Goal: Transaction & Acquisition: Download file/media

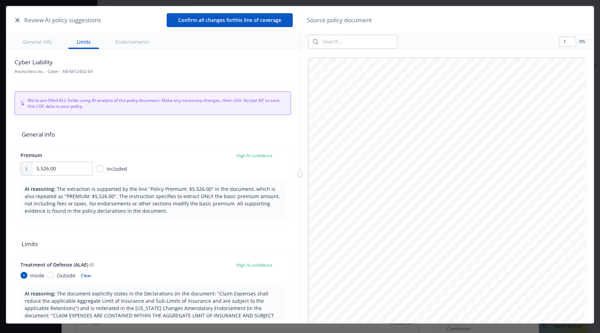
click at [16, 21] on icon "button" at bounding box center [17, 20] width 4 height 4
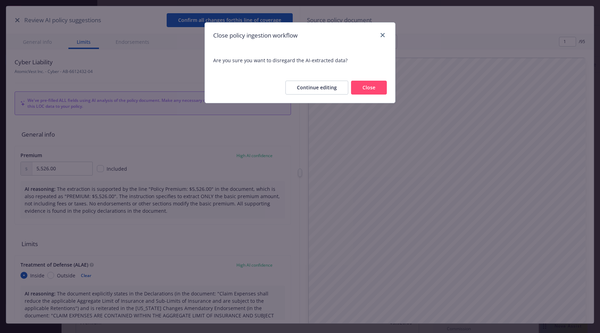
click at [370, 90] on button "Close" at bounding box center [369, 88] width 36 height 14
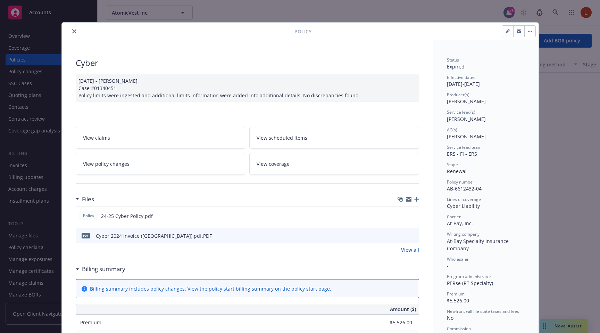
click at [533, 35] on button "button" at bounding box center [530, 31] width 11 height 11
click at [345, 210] on div "Policy 24-25 Cyber Policy.pdf" at bounding box center [248, 215] width 344 height 19
click at [403, 218] on button at bounding box center [402, 215] width 6 height 7
click at [401, 215] on icon "download file" at bounding box center [401, 215] width 5 height 4
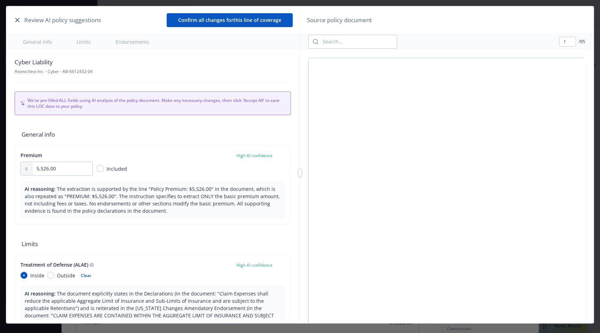
type textarea "x"
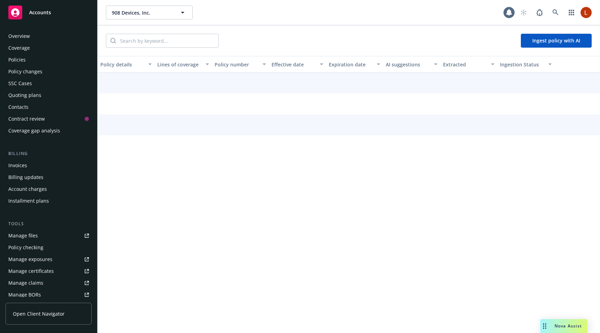
scroll to position [141, 0]
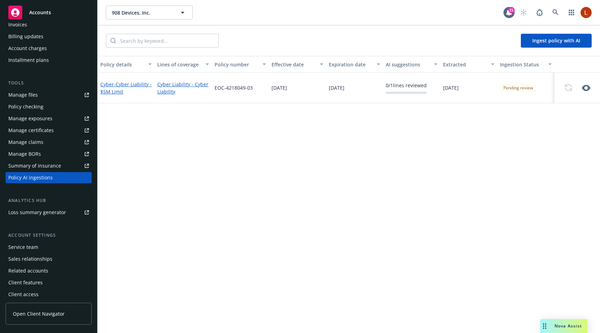
click at [131, 83] on span "- Cyber Liability - $5M Limit" at bounding box center [125, 88] width 51 height 14
click at [175, 86] on link "Cyber Liability - Cyber Liability" at bounding box center [182, 88] width 51 height 15
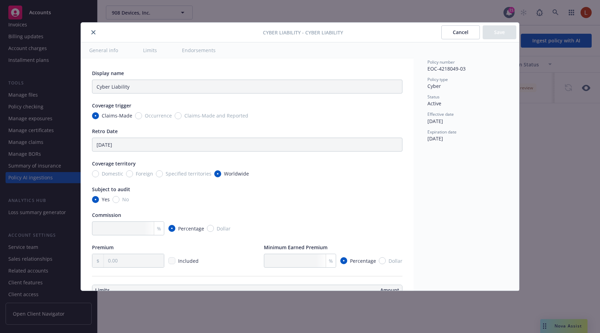
type textarea "x"
click at [91, 28] on div at bounding box center [173, 32] width 179 height 8
click at [92, 33] on icon "close" at bounding box center [93, 32] width 4 height 4
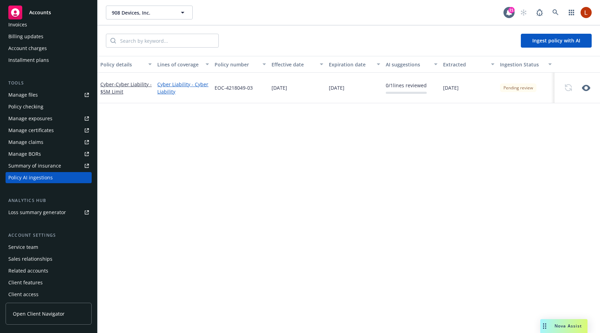
scroll to position [0, 0]
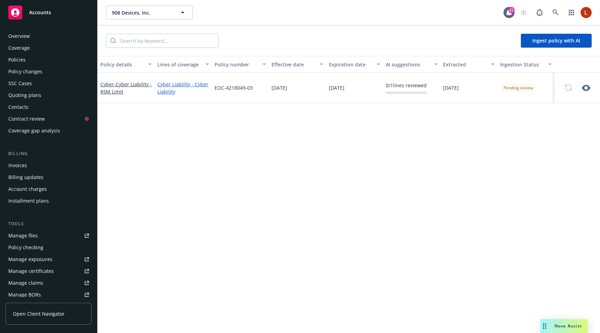
click at [588, 87] on icon "button" at bounding box center [586, 88] width 8 height 6
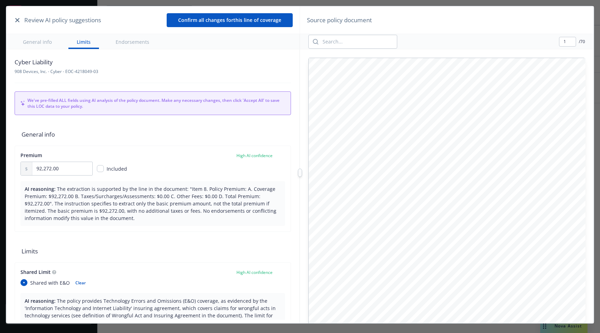
click at [19, 18] on button "button" at bounding box center [17, 20] width 8 height 8
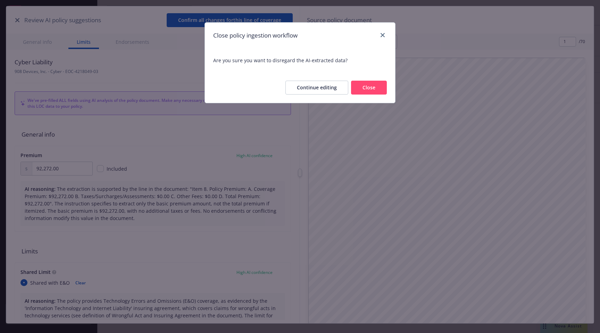
click at [367, 87] on button "Close" at bounding box center [369, 88] width 36 height 14
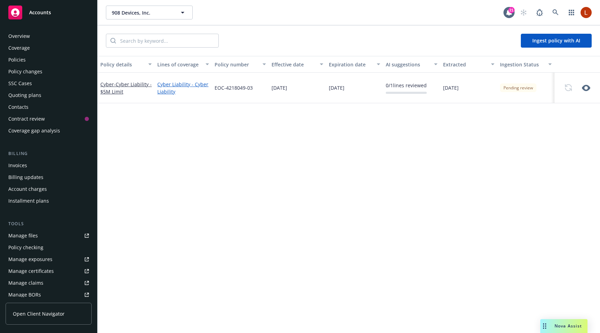
click at [32, 53] on div "Coverage" at bounding box center [48, 47] width 81 height 11
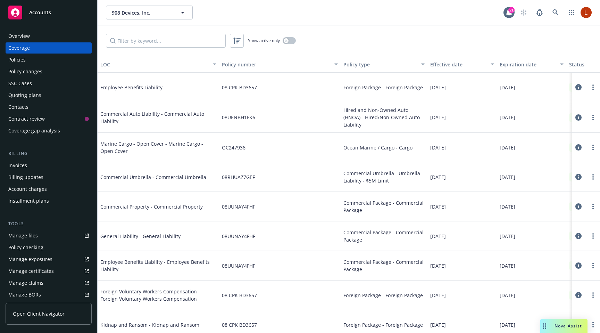
click at [30, 60] on div "Policies" at bounding box center [48, 59] width 81 height 11
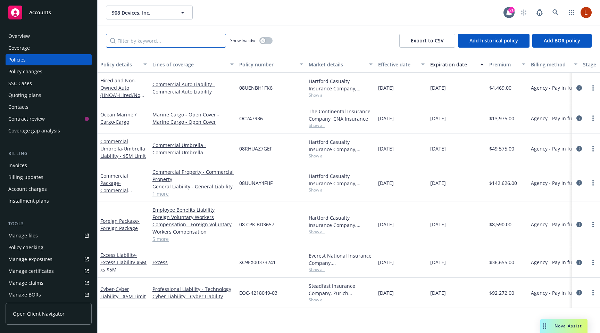
click at [174, 43] on input "Filter by keyword..." at bounding box center [166, 41] width 120 height 14
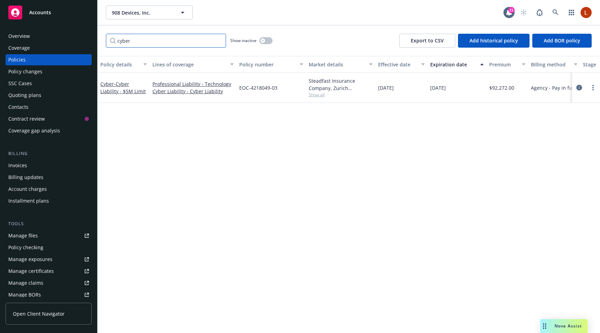
type input "cyber"
click at [583, 87] on link "circleInformation" at bounding box center [579, 87] width 8 height 8
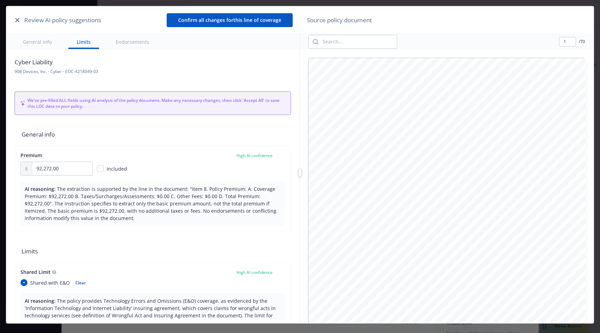
click at [17, 21] on icon "button" at bounding box center [17, 20] width 4 height 4
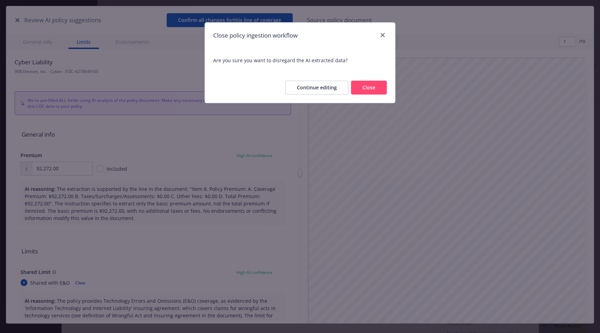
click at [386, 87] on button "Close" at bounding box center [369, 88] width 36 height 14
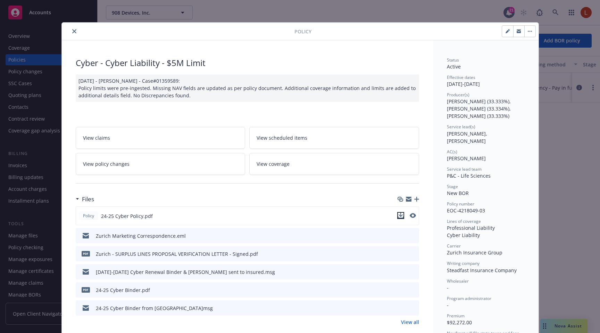
click at [400, 216] on icon "download file" at bounding box center [401, 216] width 6 height 6
